Goal: Information Seeking & Learning: Learn about a topic

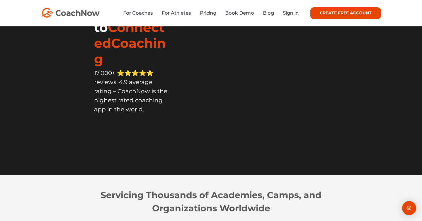
scroll to position [82, 0]
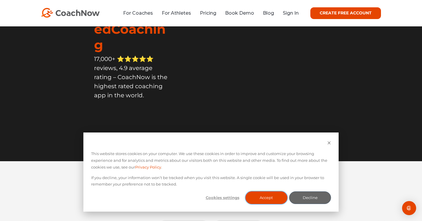
click at [260, 193] on button "Accept" at bounding box center [267, 198] width 42 height 13
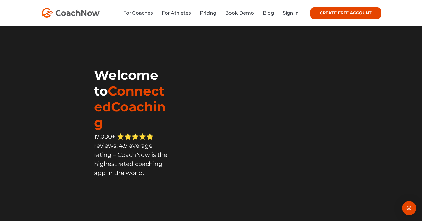
scroll to position [0, 0]
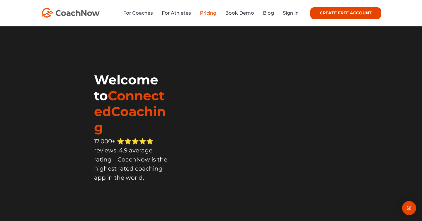
click at [209, 13] on link "Pricing" at bounding box center [208, 13] width 16 height 6
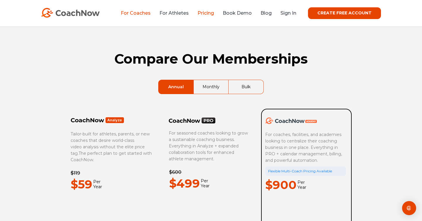
click at [142, 12] on link "For Coaches" at bounding box center [136, 13] width 30 height 6
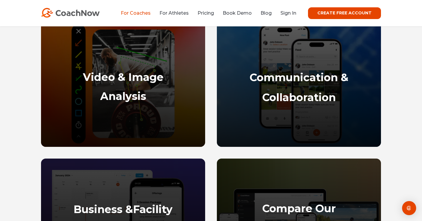
scroll to position [292, 0]
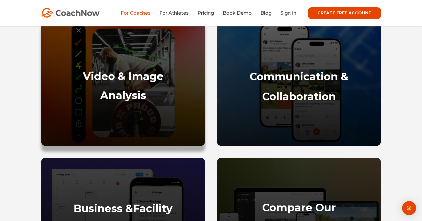
click at [134, 88] on div "Video & Image Analysis" at bounding box center [123, 105] width 153 height 70
click at [153, 98] on h2 "Analysis" at bounding box center [123, 95] width 153 height 13
click at [128, 97] on strong "Analysis" at bounding box center [123, 95] width 46 height 13
